Goal: Information Seeking & Learning: Learn about a topic

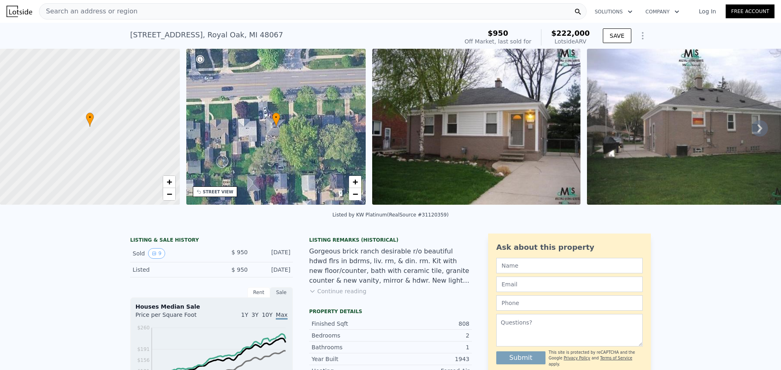
click at [457, 145] on img at bounding box center [476, 127] width 208 height 156
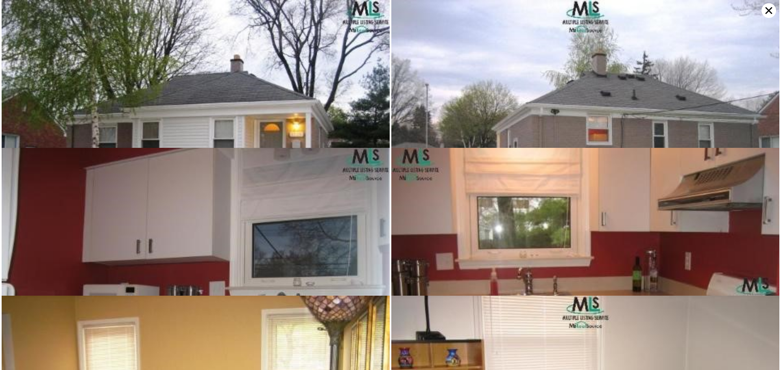
click at [250, 98] on img at bounding box center [196, 145] width 388 height 291
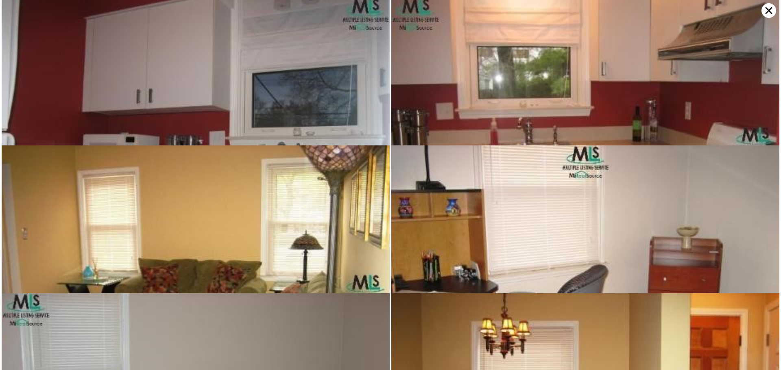
scroll to position [148, 0]
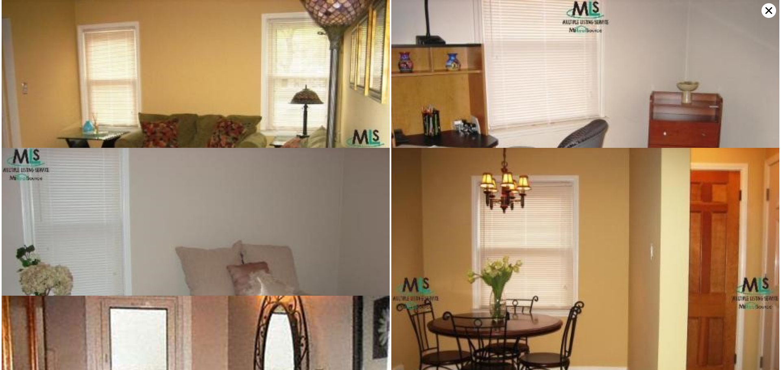
click at [582, 113] on img at bounding box center [585, 145] width 388 height 291
click at [540, 126] on img at bounding box center [585, 145] width 388 height 291
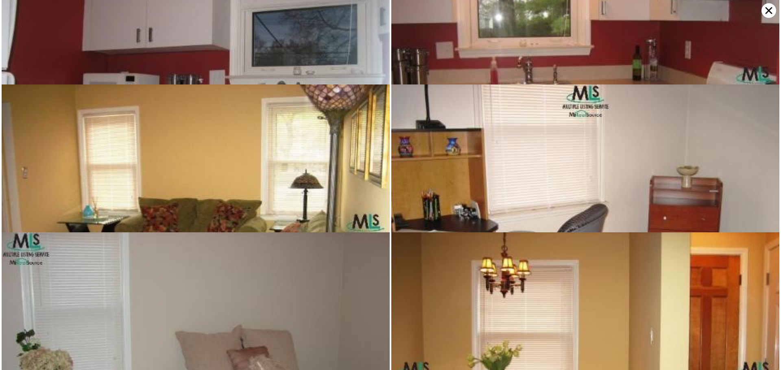
scroll to position [0, 0]
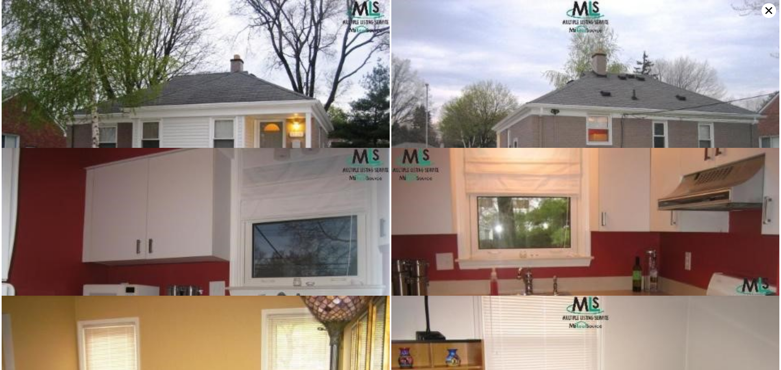
click at [767, 13] on icon at bounding box center [768, 10] width 15 height 15
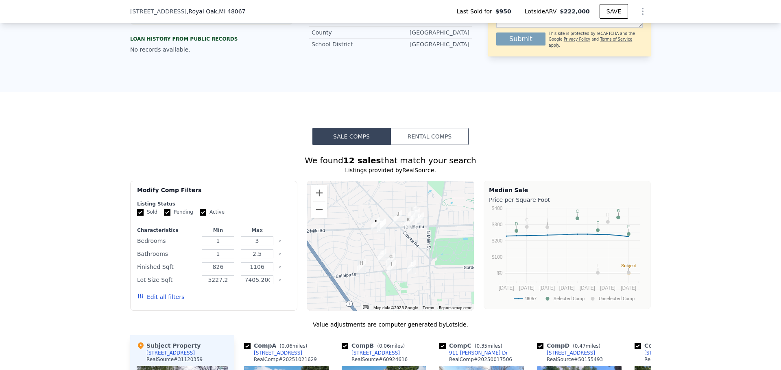
scroll to position [648, 0]
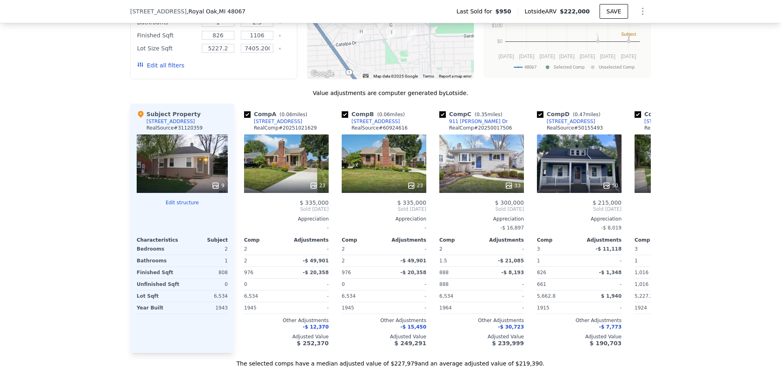
click at [194, 120] on div "Subject Property [STREET_ADDRESS] RealSource # 31120359" at bounding box center [182, 122] width 91 height 24
click at [177, 125] on div "[STREET_ADDRESS]" at bounding box center [170, 121] width 48 height 7
click at [169, 125] on div "[STREET_ADDRESS]" at bounding box center [170, 121] width 48 height 7
click at [212, 124] on div "Subject Property [STREET_ADDRESS] RealSource # 31120359" at bounding box center [182, 122] width 91 height 24
click at [205, 130] on div "Subject Property [STREET_ADDRESS] RealSource # 31120359" at bounding box center [182, 122] width 91 height 24
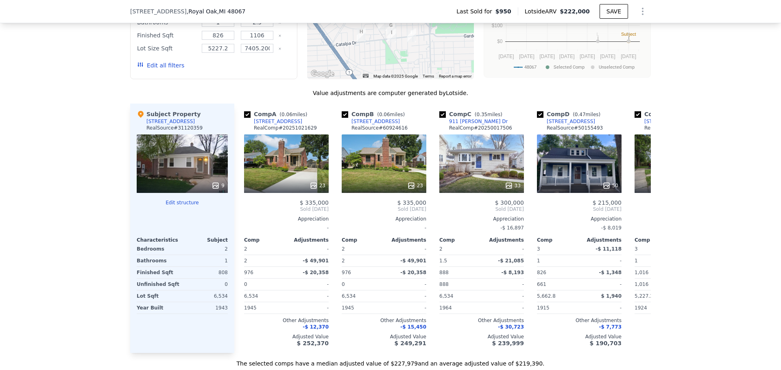
click at [174, 255] on div "Bedrooms" at bounding box center [159, 249] width 44 height 11
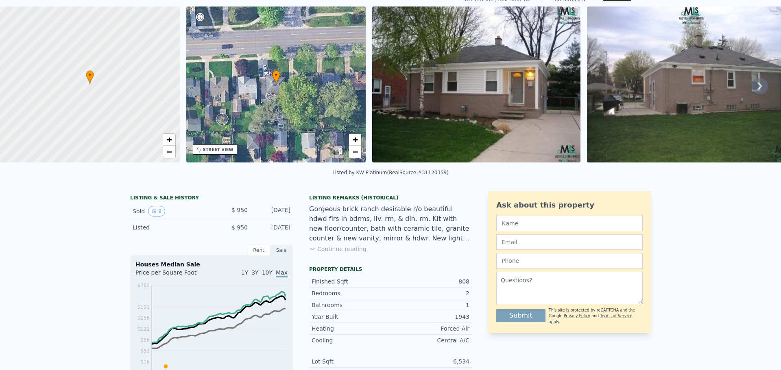
scroll to position [3, 0]
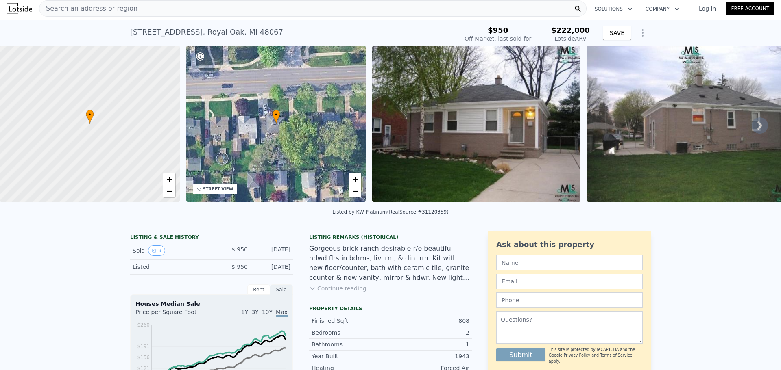
click at [449, 122] on img at bounding box center [476, 124] width 208 height 156
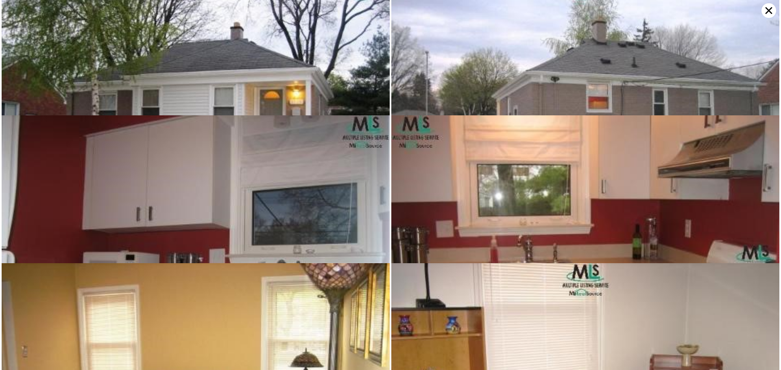
scroll to position [0, 0]
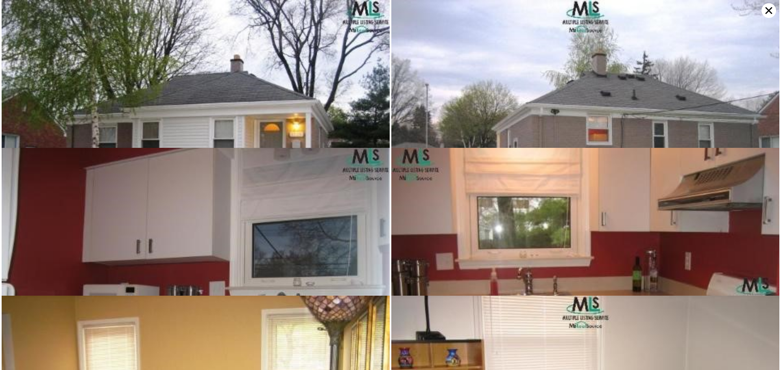
click at [766, 6] on icon at bounding box center [768, 10] width 15 height 15
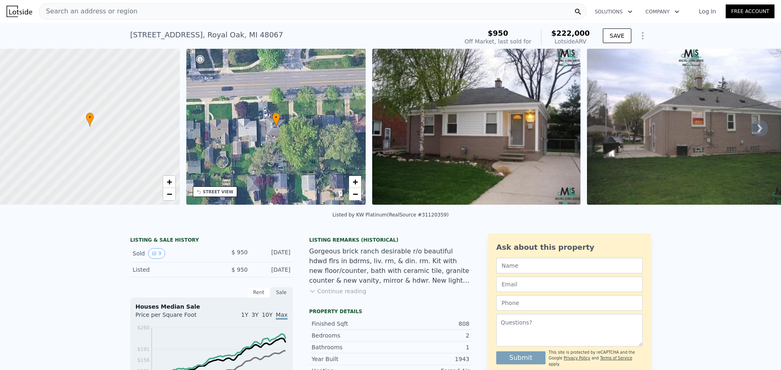
click at [757, 132] on icon at bounding box center [759, 128] width 5 height 8
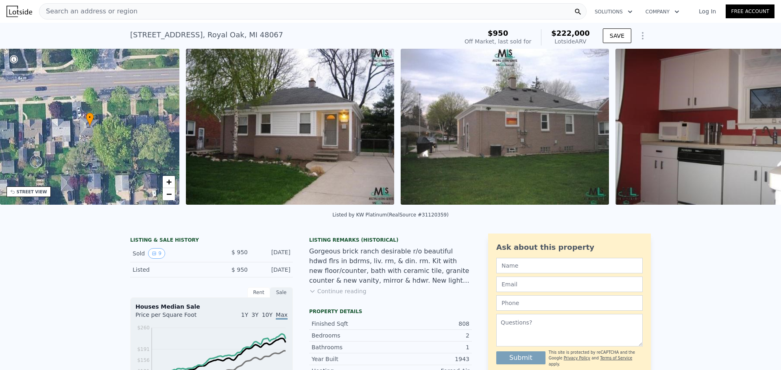
click at [754, 132] on div "• + − • + − STREET VIEW Loading... SATELLITE VIEW" at bounding box center [390, 128] width 781 height 159
click at [757, 132] on icon at bounding box center [759, 128] width 5 height 8
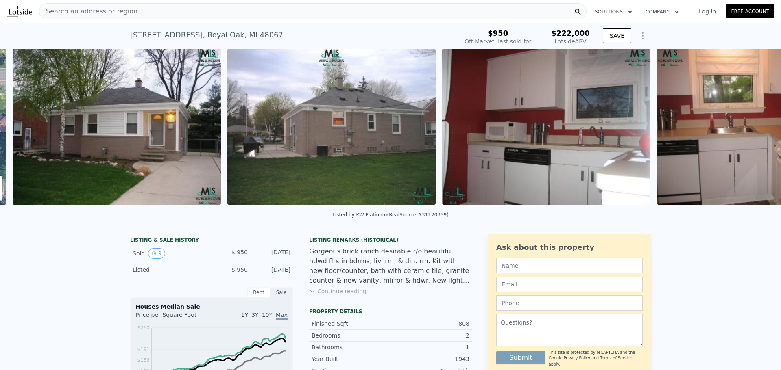
scroll to position [0, 372]
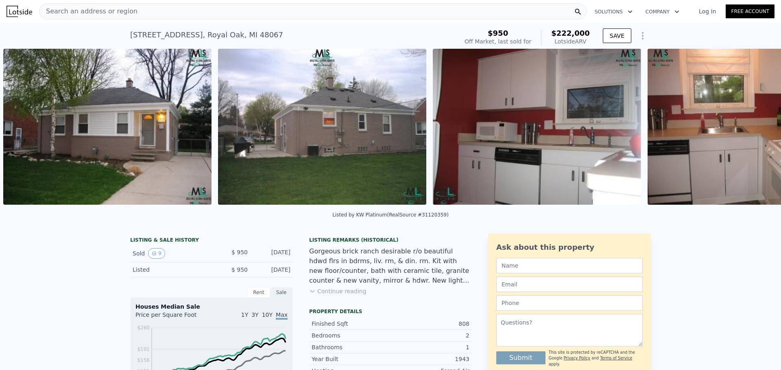
click at [588, 157] on img at bounding box center [537, 127] width 208 height 156
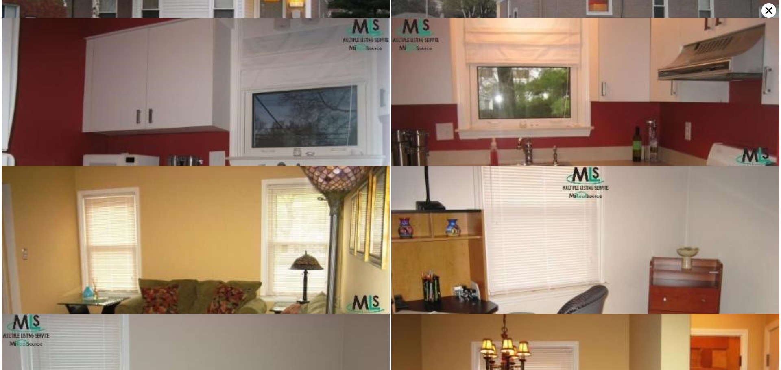
scroll to position [148, 0]
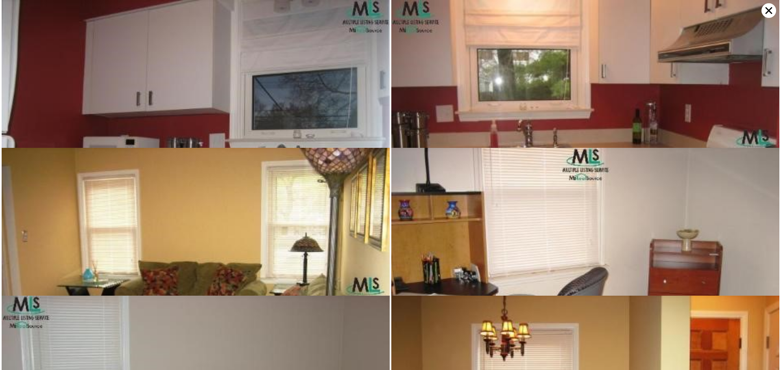
click at [764, 12] on icon at bounding box center [768, 10] width 15 height 15
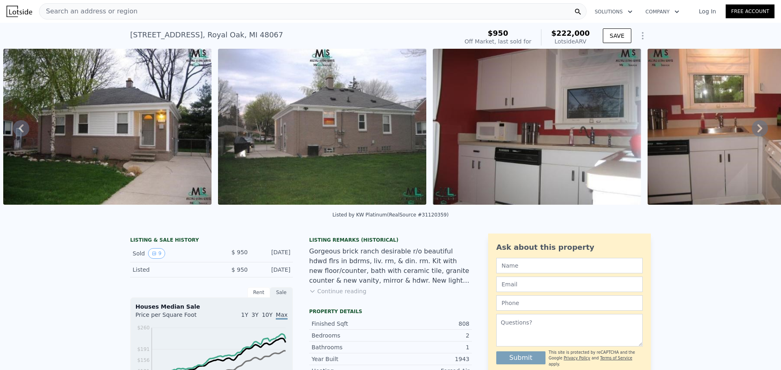
click at [756, 131] on icon at bounding box center [759, 128] width 16 height 16
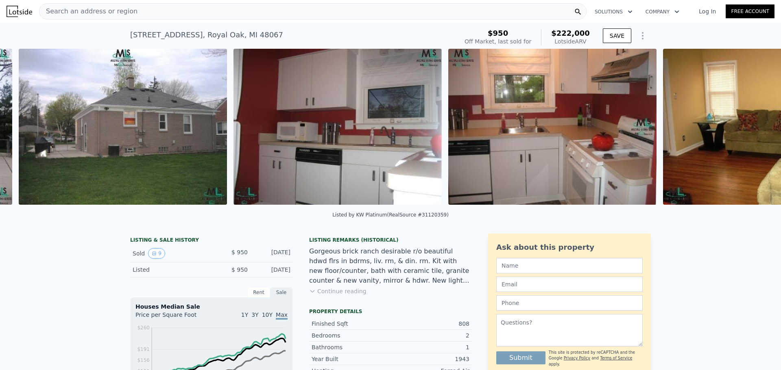
scroll to position [0, 587]
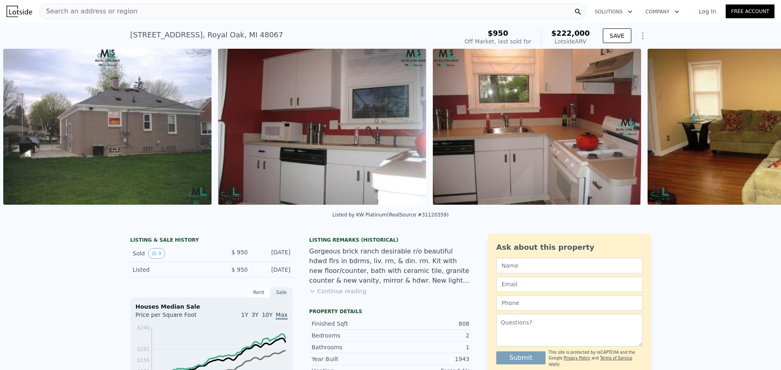
click at [756, 131] on img at bounding box center [751, 127] width 208 height 156
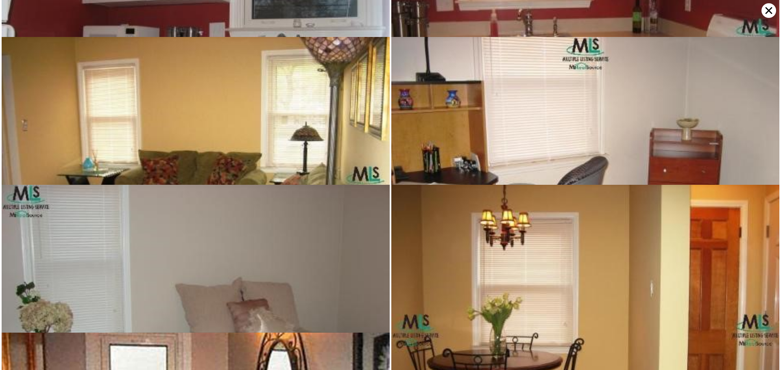
scroll to position [296, 0]
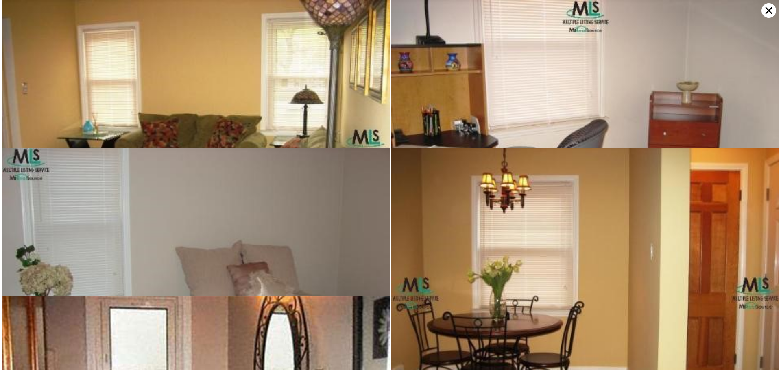
click at [765, 8] on icon at bounding box center [768, 10] width 15 height 15
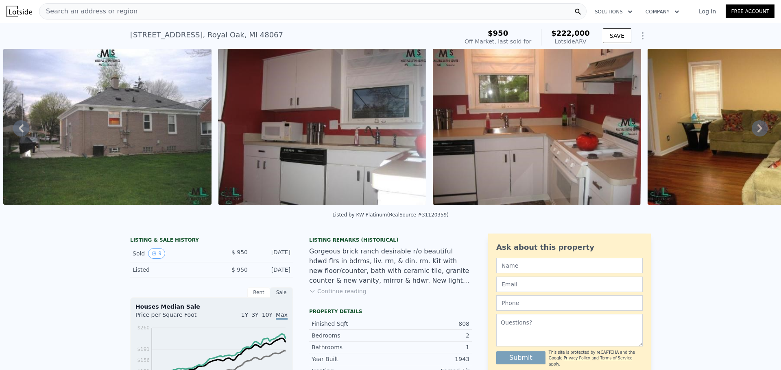
click at [751, 131] on icon at bounding box center [759, 128] width 16 height 16
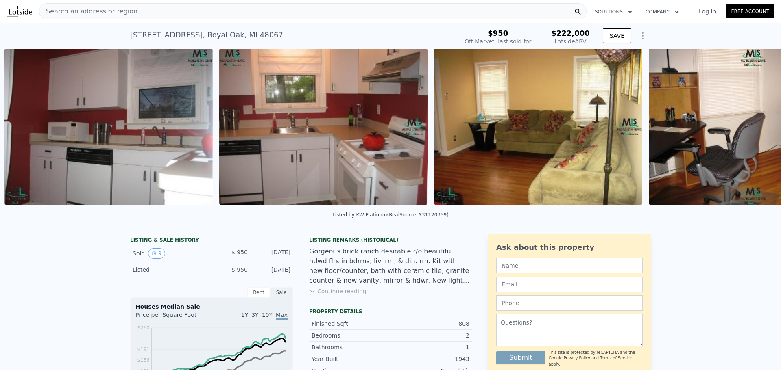
scroll to position [0, 801]
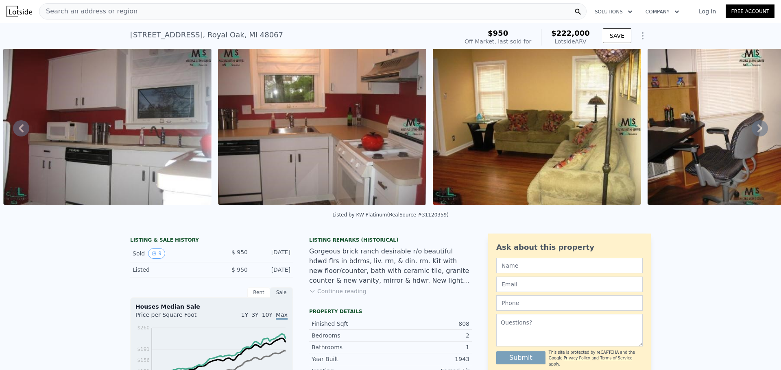
click at [751, 131] on icon at bounding box center [759, 128] width 16 height 16
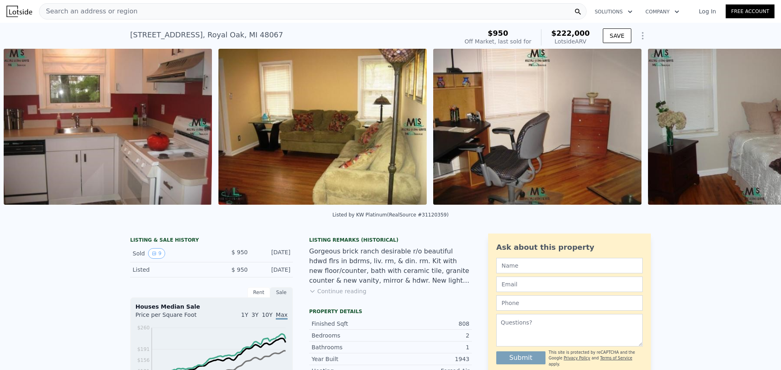
scroll to position [0, 1016]
click at [751, 131] on icon at bounding box center [759, 128] width 16 height 16
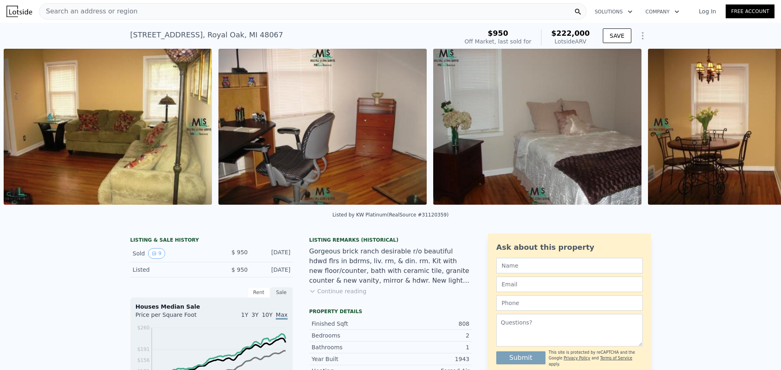
scroll to position [0, 1231]
click at [751, 131] on icon at bounding box center [759, 128] width 16 height 16
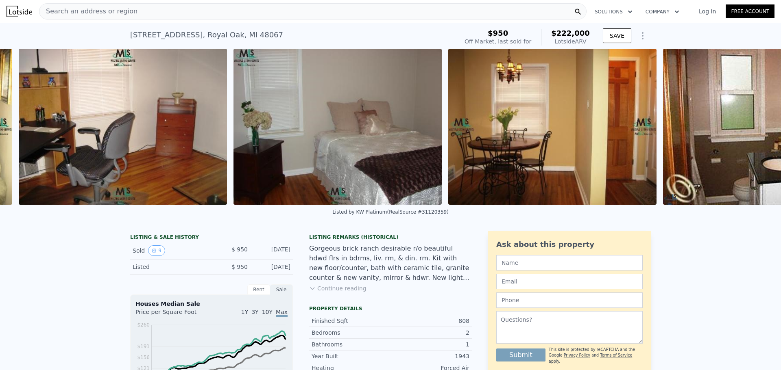
scroll to position [0, 1445]
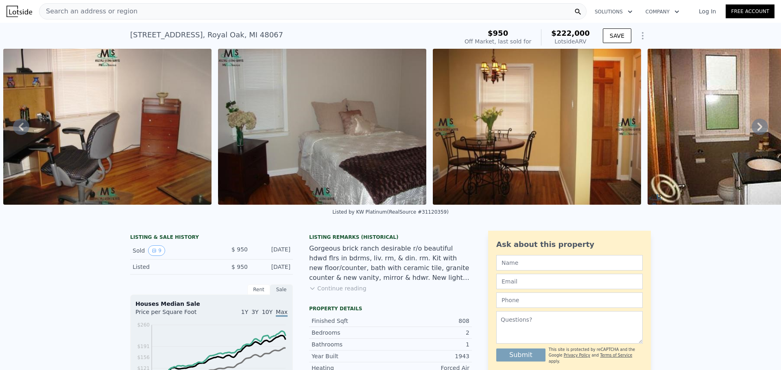
click at [751, 131] on icon at bounding box center [759, 127] width 16 height 16
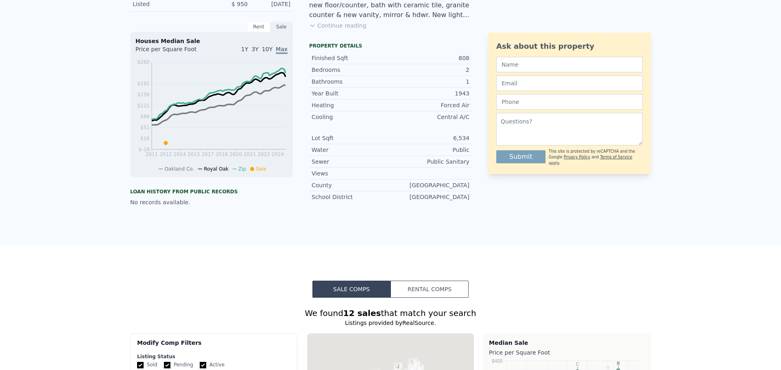
scroll to position [0, 0]
